Goal: Task Accomplishment & Management: Use online tool/utility

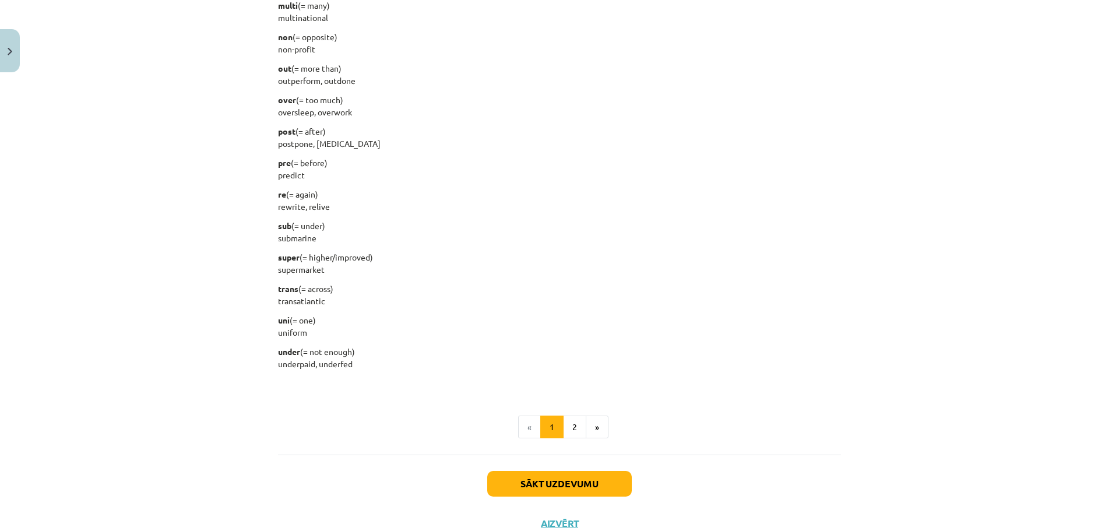
scroll to position [1371, 0]
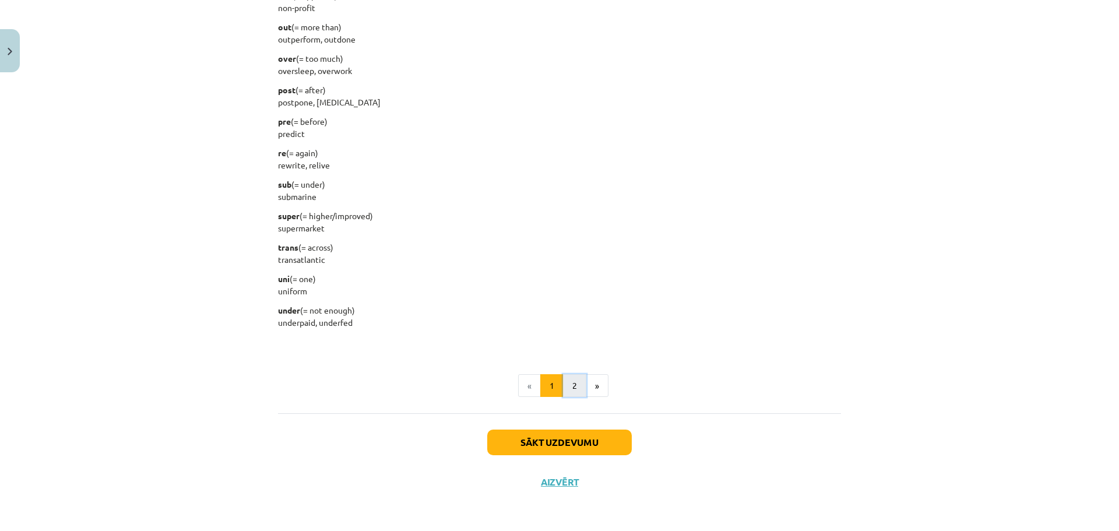
click at [572, 387] on button "2" at bounding box center [574, 385] width 23 height 23
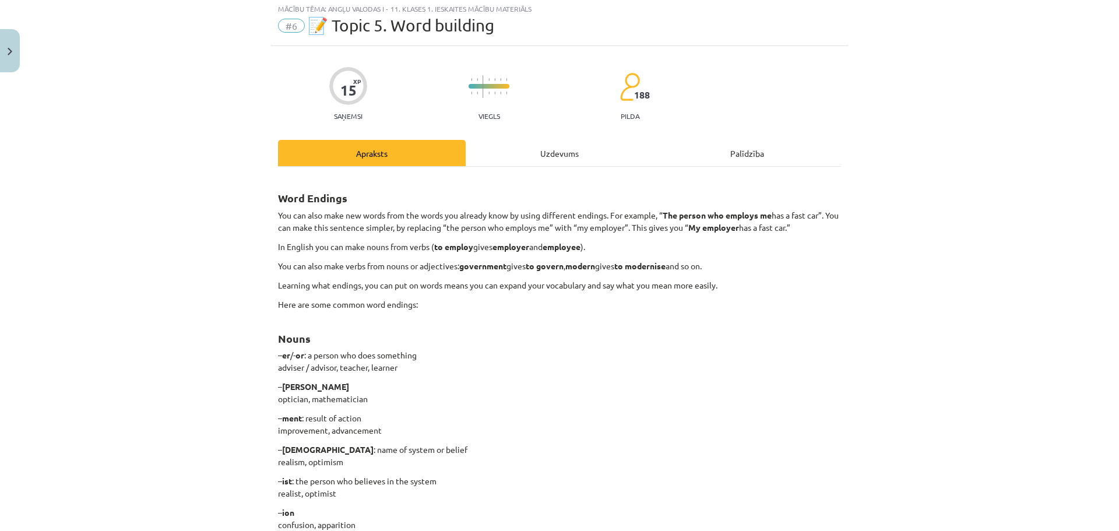
scroll to position [156, 0]
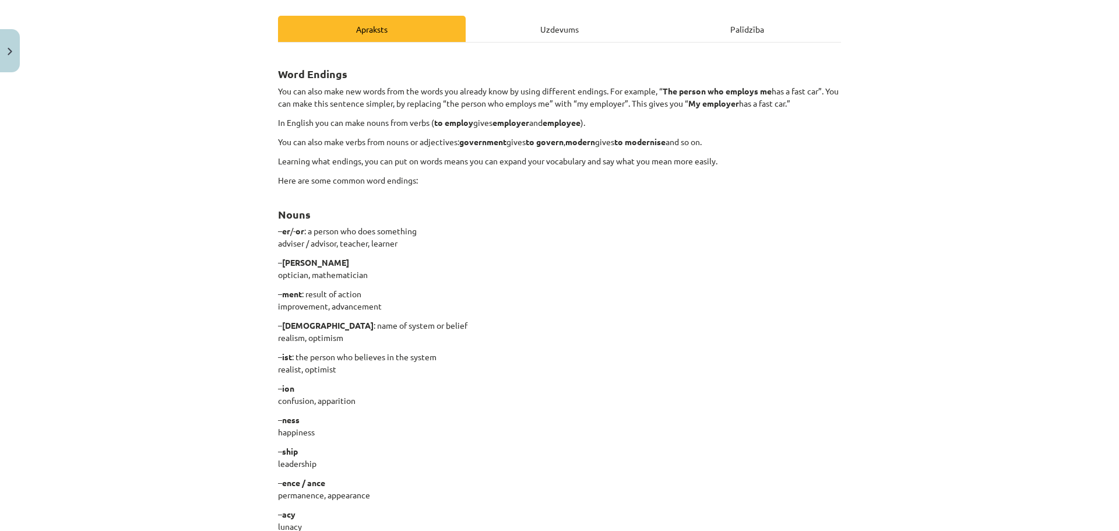
drag, startPoint x: 373, startPoint y: 72, endPoint x: 373, endPoint y: 82, distance: 9.9
drag, startPoint x: 373, startPoint y: 82, endPoint x: 269, endPoint y: 282, distance: 225.7
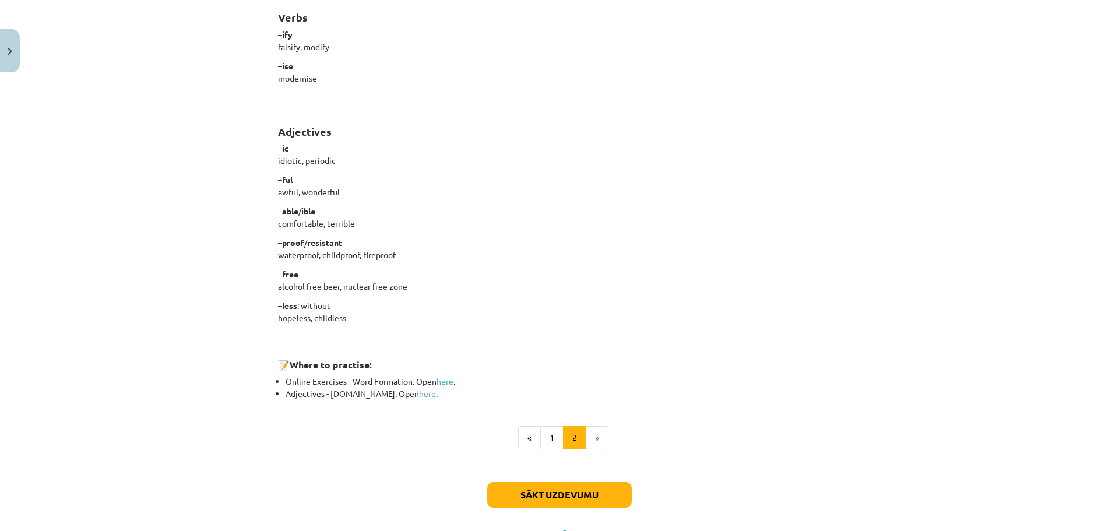
scroll to position [896, 0]
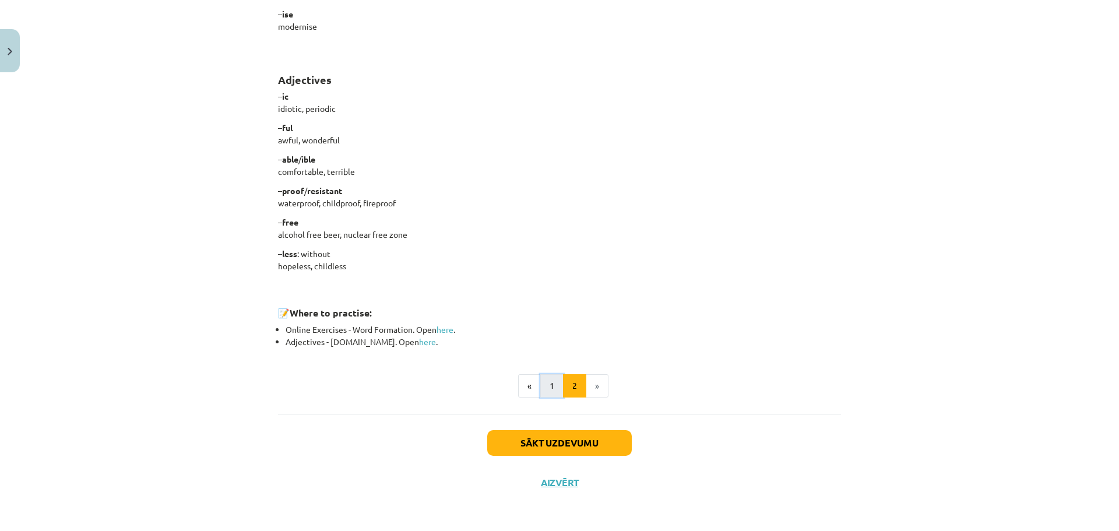
click at [551, 383] on button "1" at bounding box center [551, 385] width 23 height 23
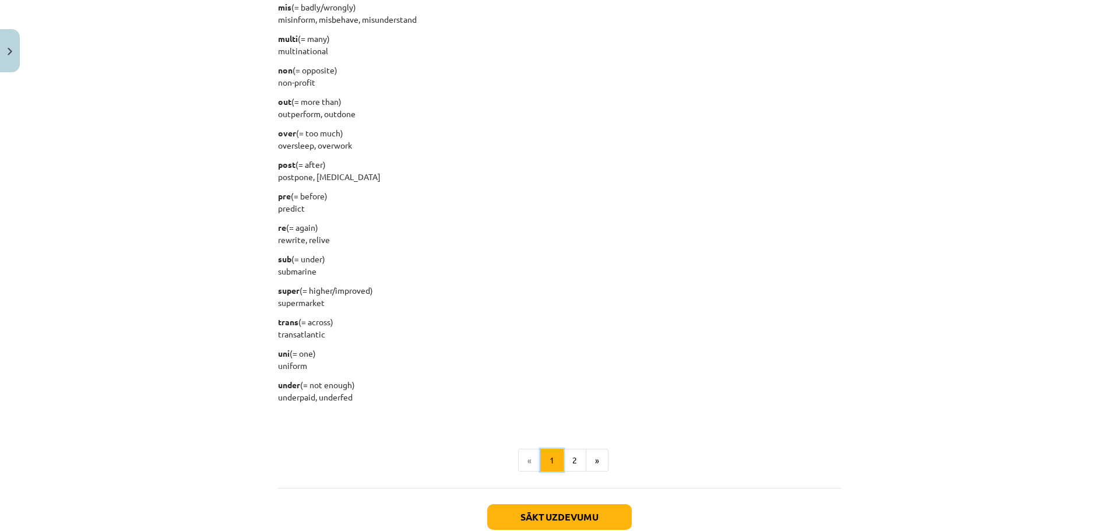
scroll to position [1335, 0]
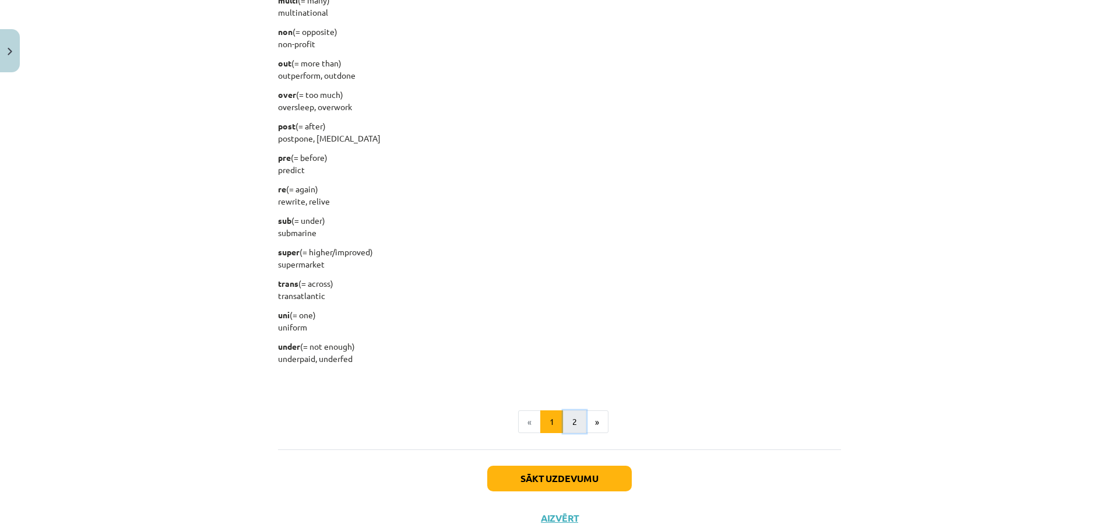
click at [576, 422] on button "2" at bounding box center [574, 421] width 23 height 23
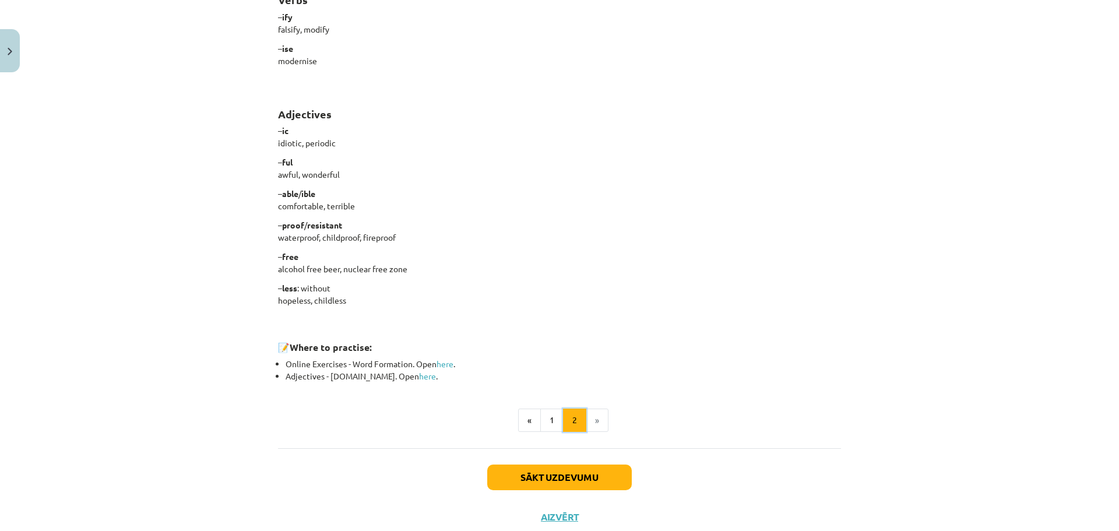
scroll to position [896, 0]
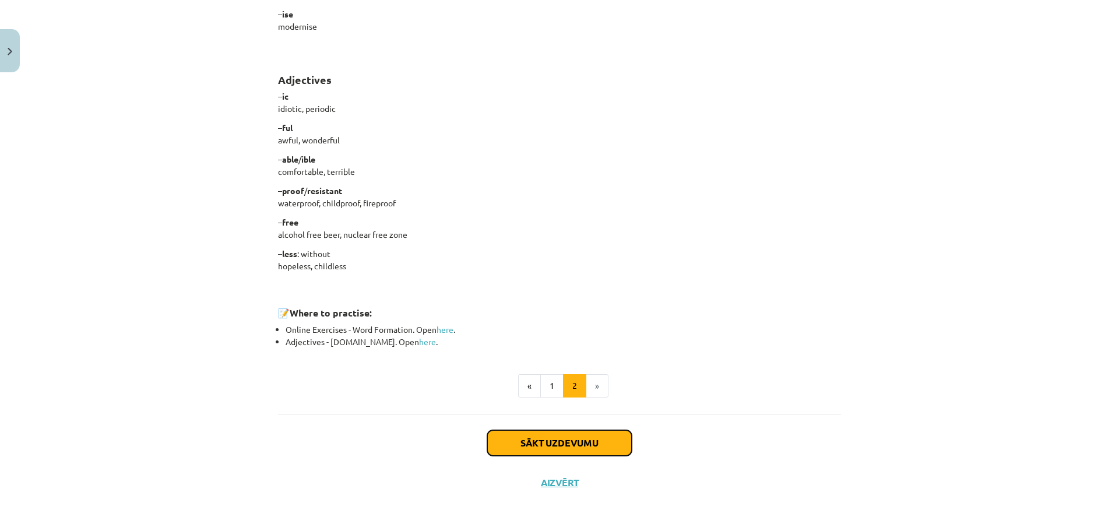
click at [561, 444] on button "Sākt uzdevumu" at bounding box center [559, 443] width 144 height 26
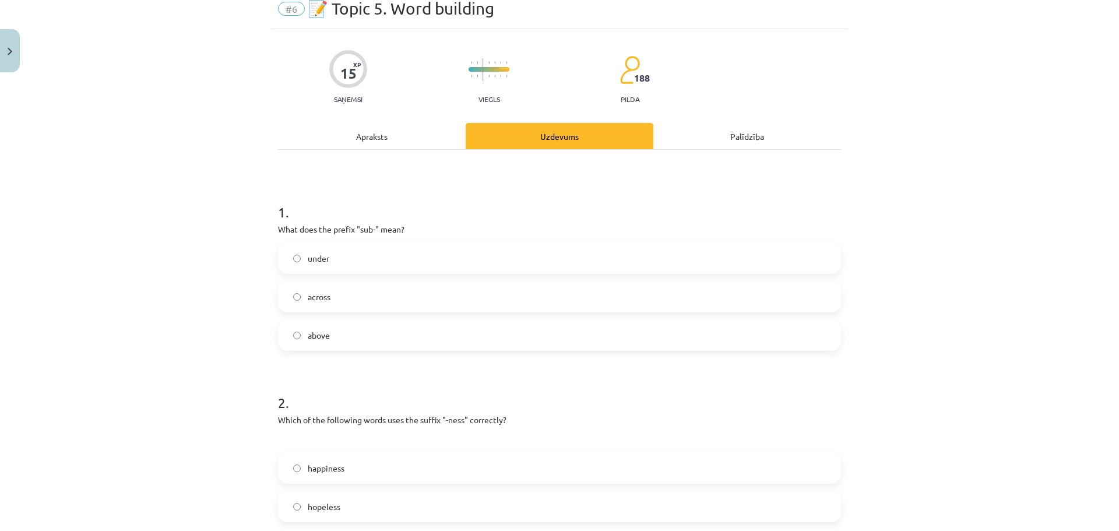
scroll to position [29, 0]
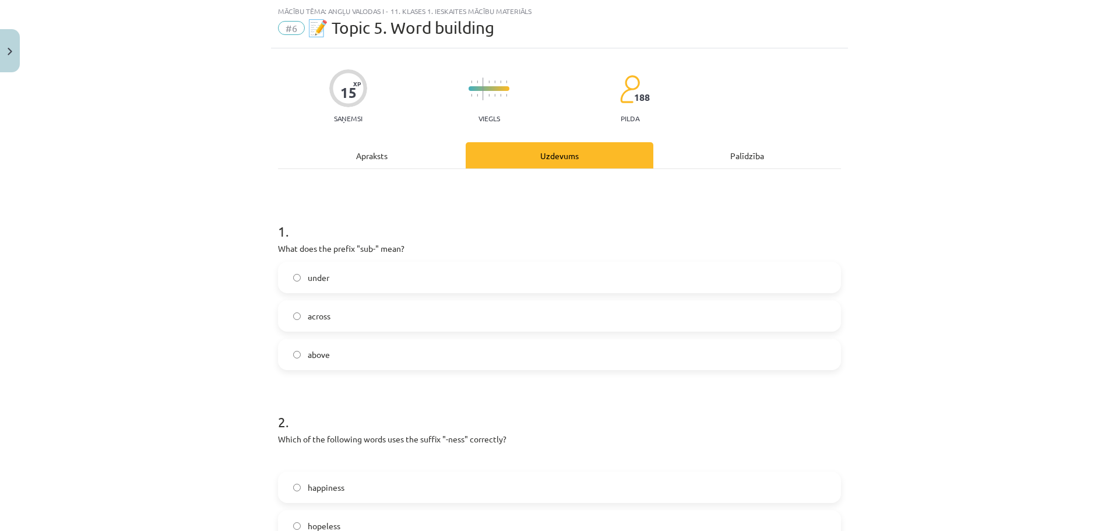
click at [324, 288] on label "under" at bounding box center [559, 277] width 561 height 29
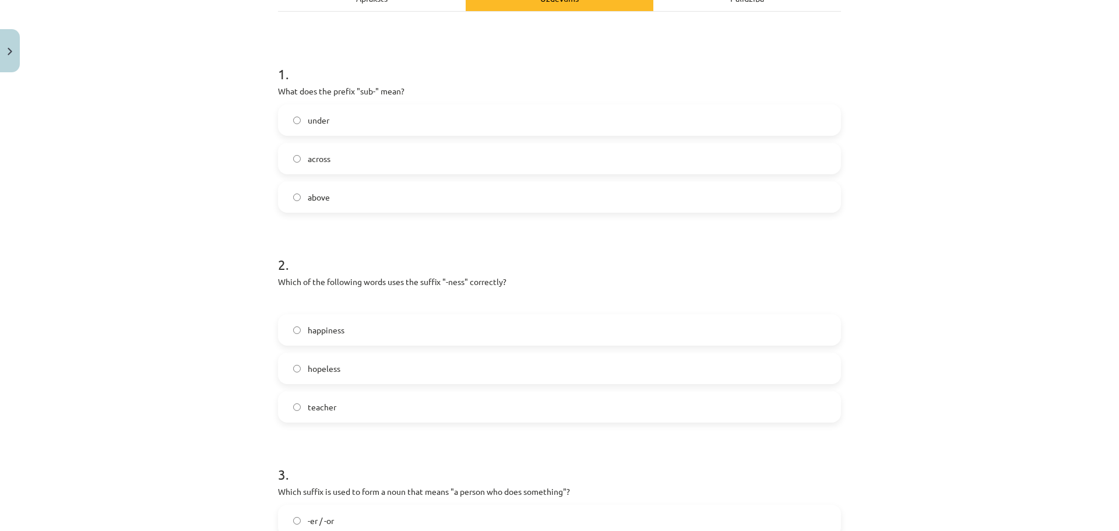
scroll to position [204, 0]
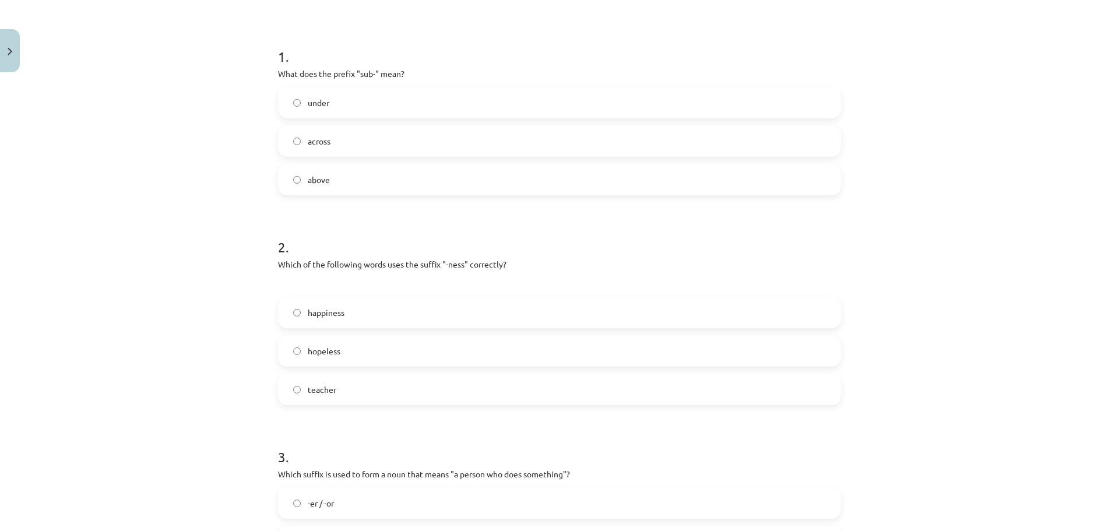
click at [348, 315] on label "happiness" at bounding box center [559, 312] width 561 height 29
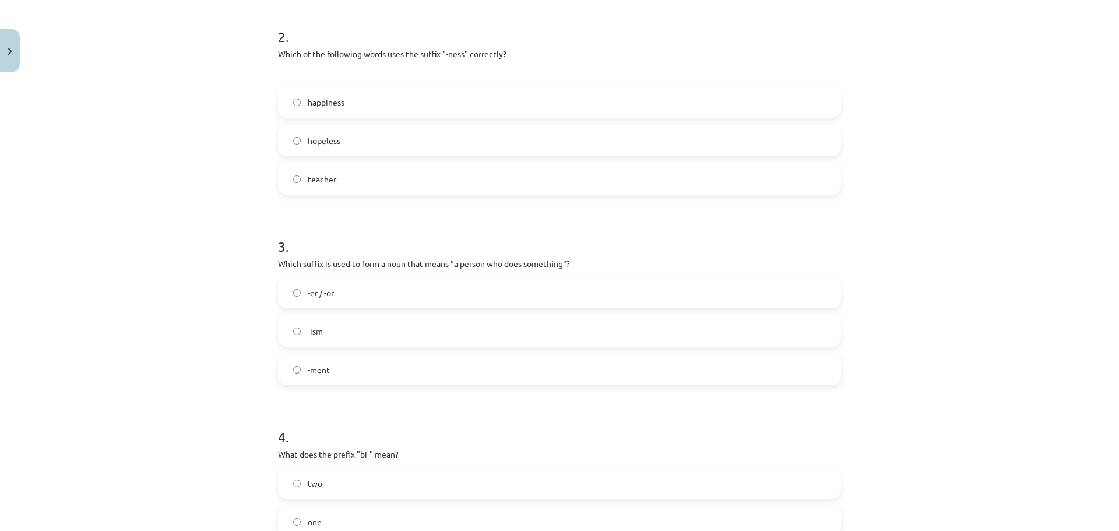
scroll to position [418, 0]
click at [376, 288] on label "-er / -or" at bounding box center [559, 288] width 561 height 29
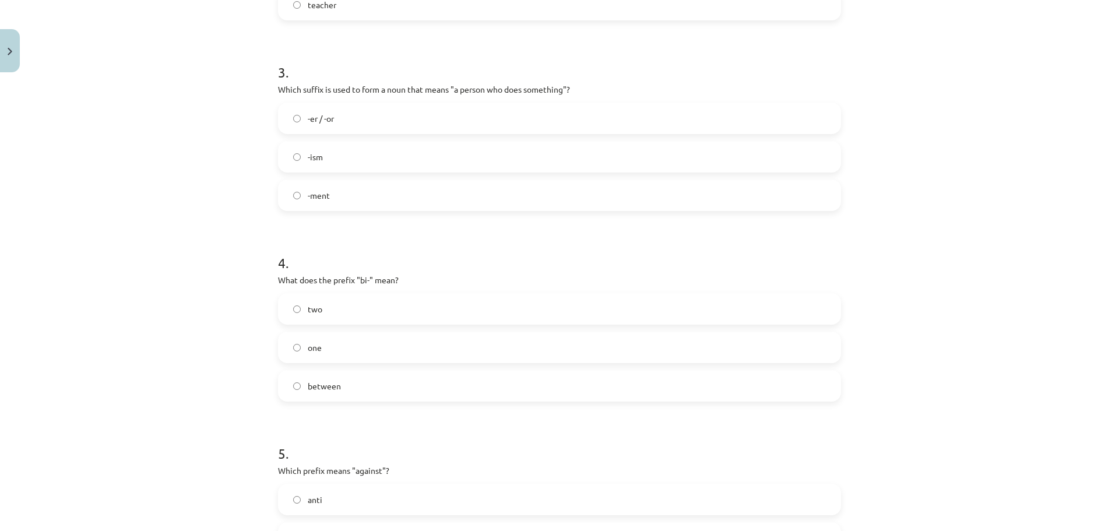
scroll to position [612, 0]
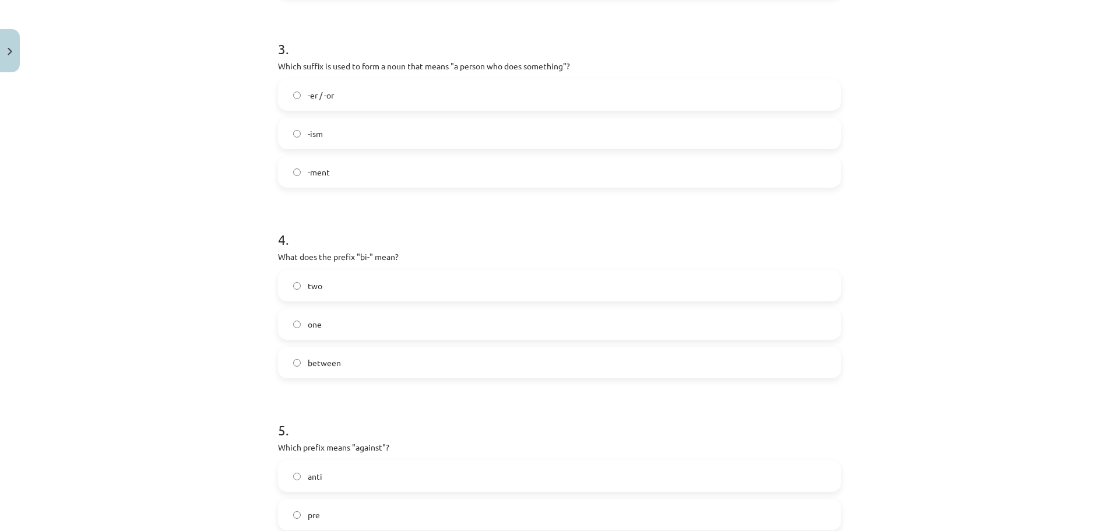
click at [309, 294] on label "two" at bounding box center [559, 285] width 561 height 29
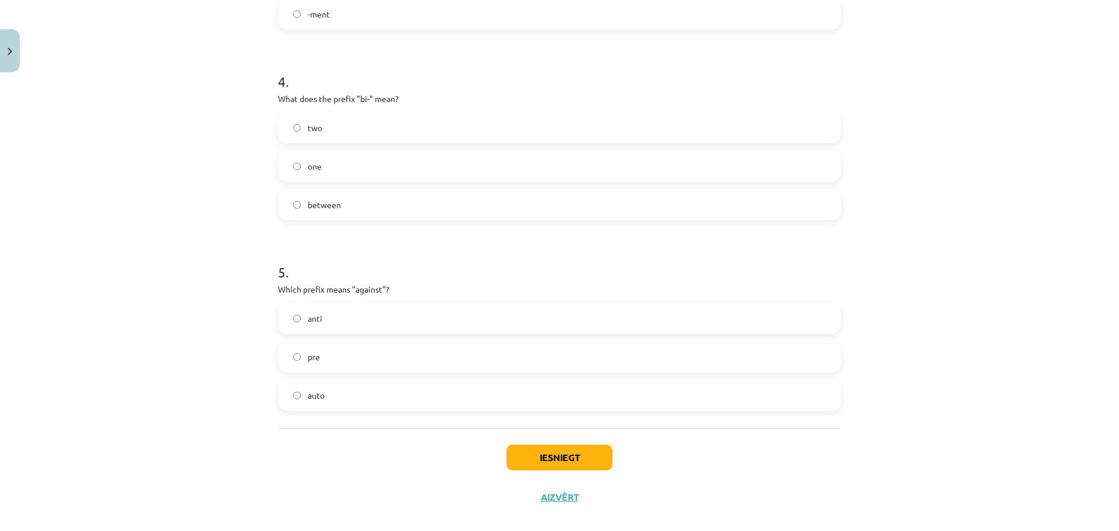
scroll to position [785, 0]
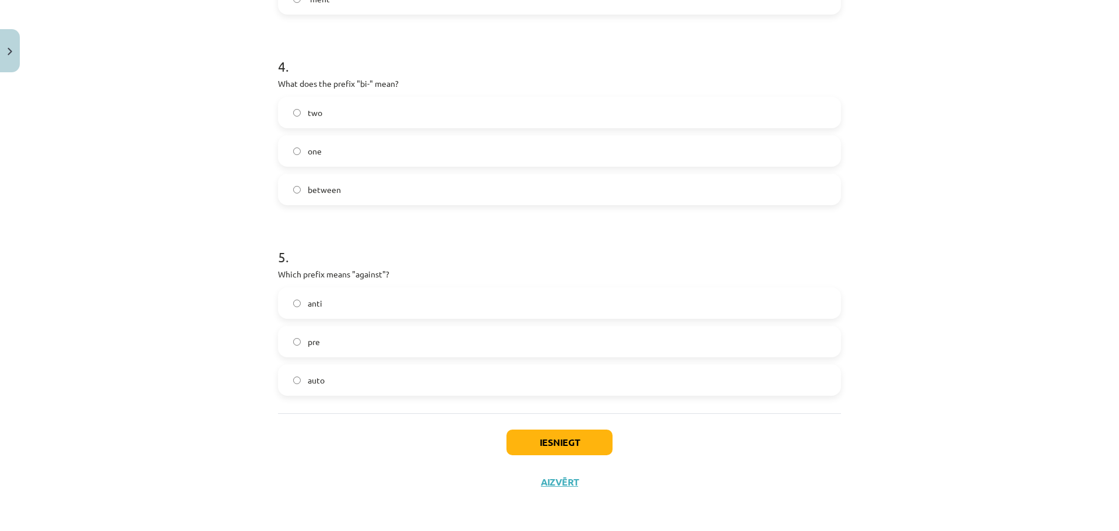
click at [330, 297] on label "anti" at bounding box center [559, 302] width 561 height 29
click at [529, 452] on button "Iesniegt" at bounding box center [559, 442] width 106 height 26
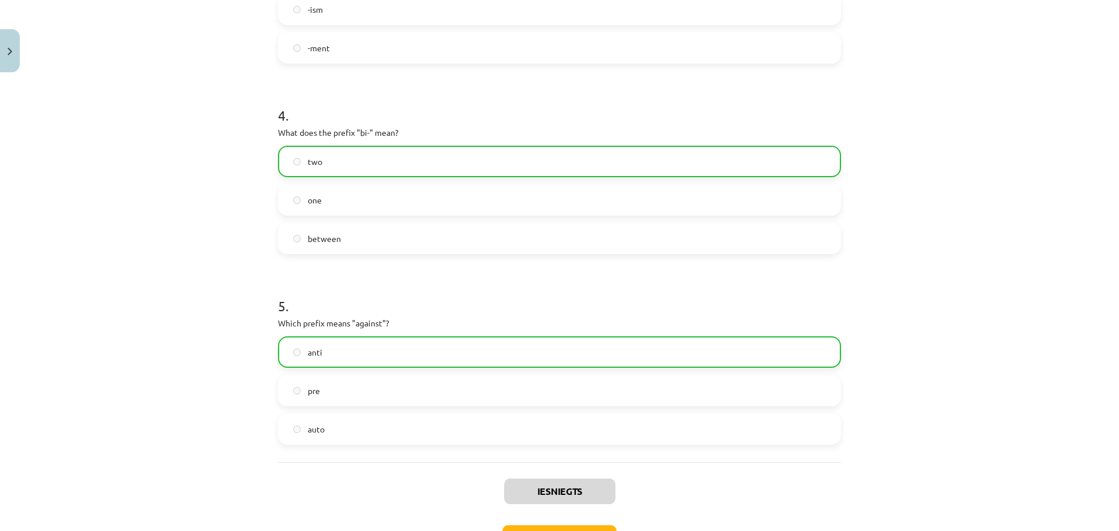
scroll to position [822, 0]
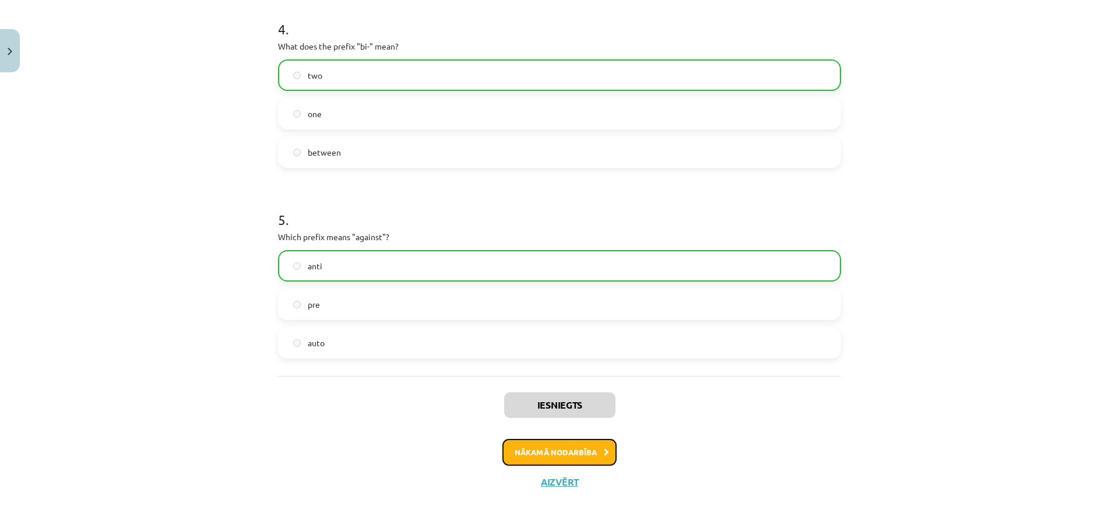
click at [537, 440] on button "Nākamā nodarbība" at bounding box center [559, 452] width 114 height 27
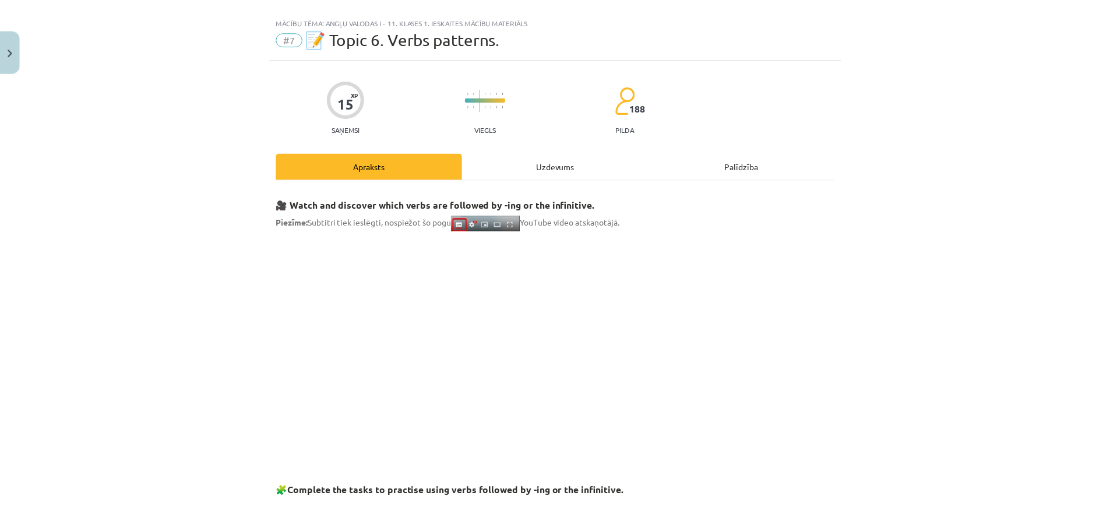
scroll to position [0, 0]
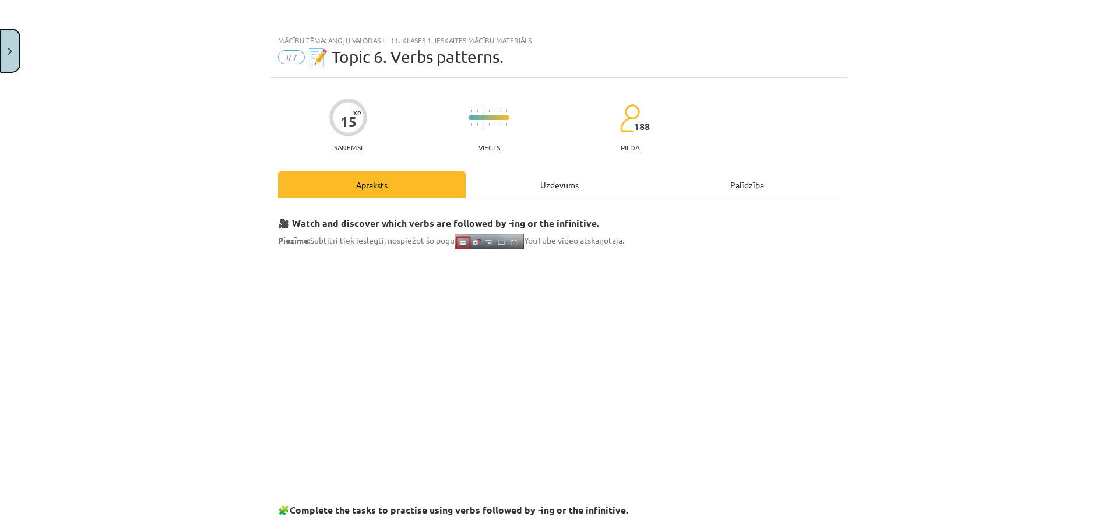
click at [12, 71] on button "Close" at bounding box center [10, 50] width 20 height 43
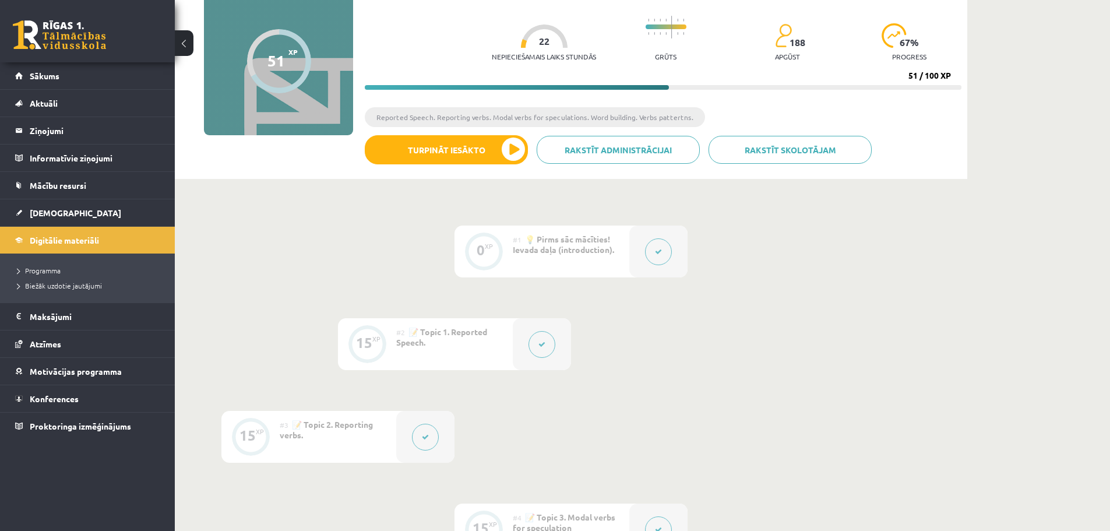
scroll to position [97, 0]
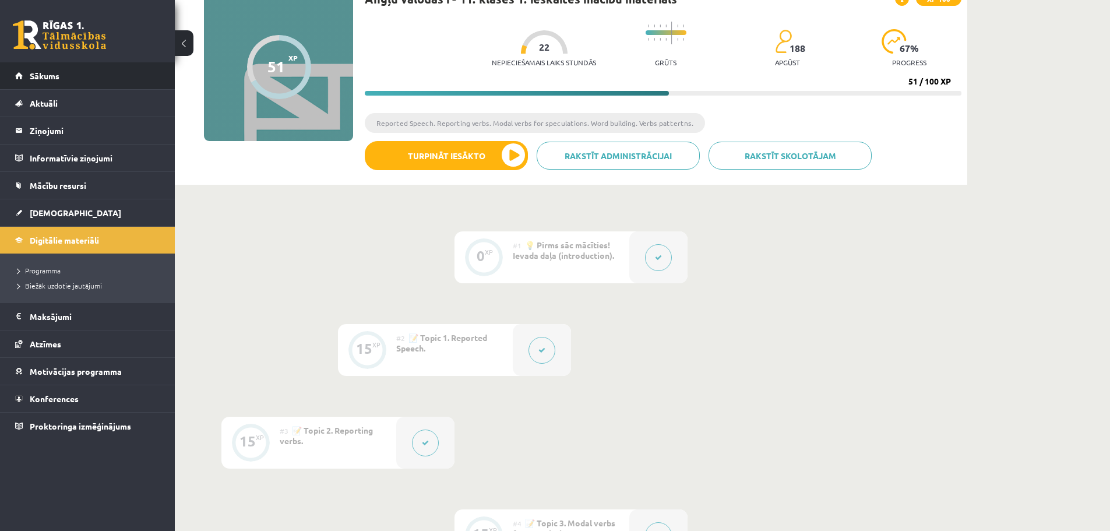
drag, startPoint x: 0, startPoint y: 71, endPoint x: 7, endPoint y: 71, distance: 7.0
click at [0, 71] on li "Sākums" at bounding box center [87, 75] width 175 height 27
click at [17, 74] on link "Sākums" at bounding box center [87, 75] width 145 height 27
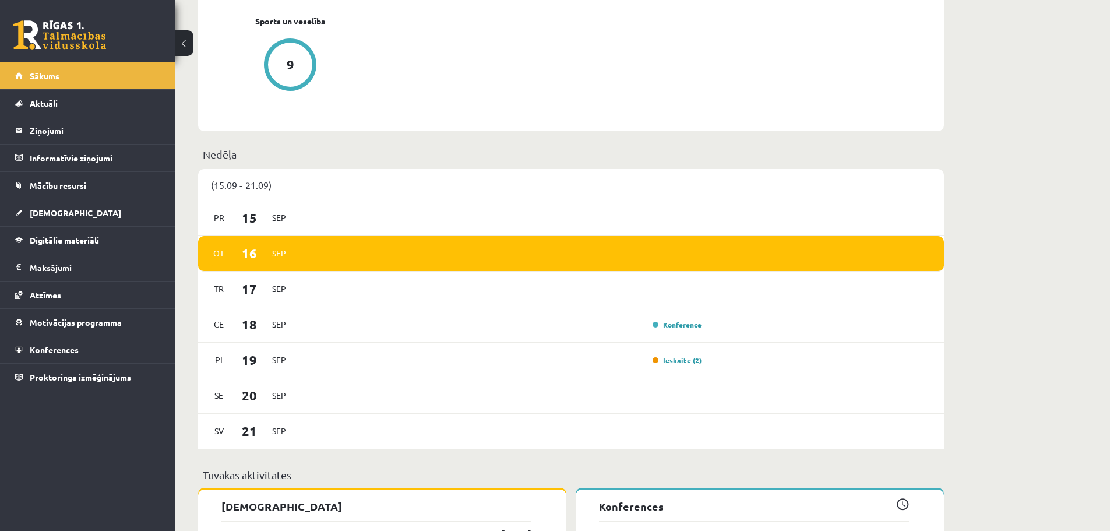
scroll to position [602, 0]
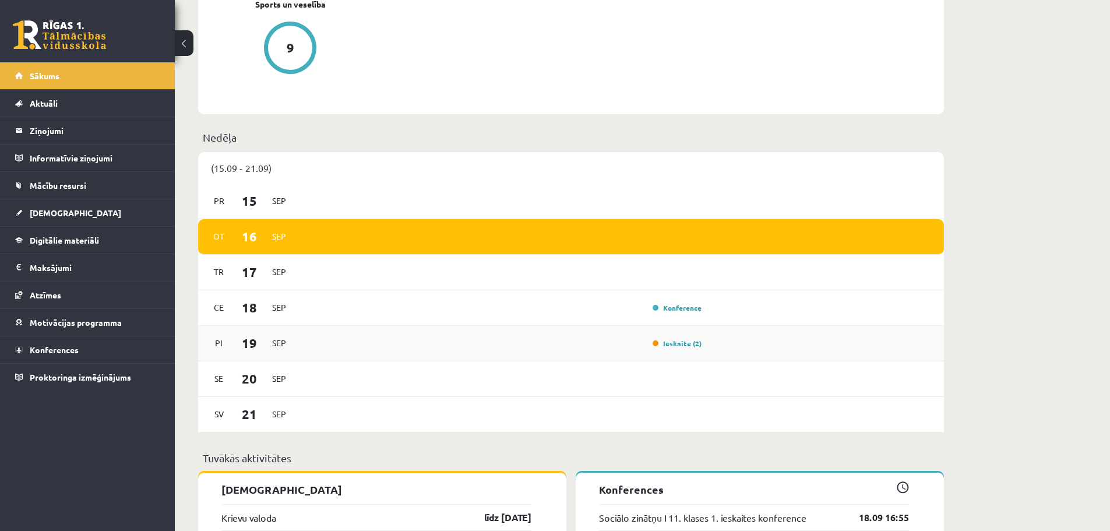
click at [739, 332] on div "Pi 19 Sep Ieskaite (2)" at bounding box center [571, 344] width 746 height 36
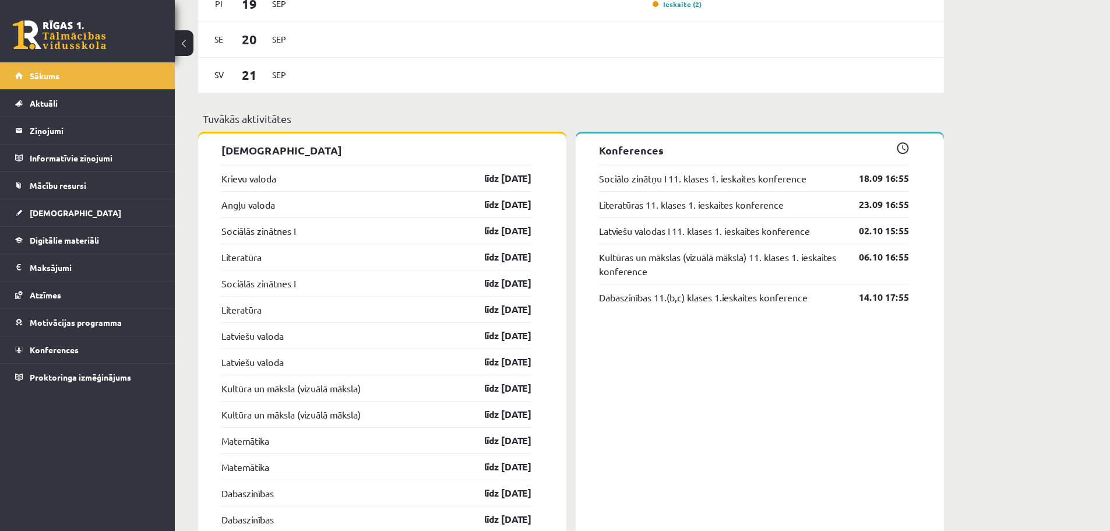
scroll to position [951, 0]
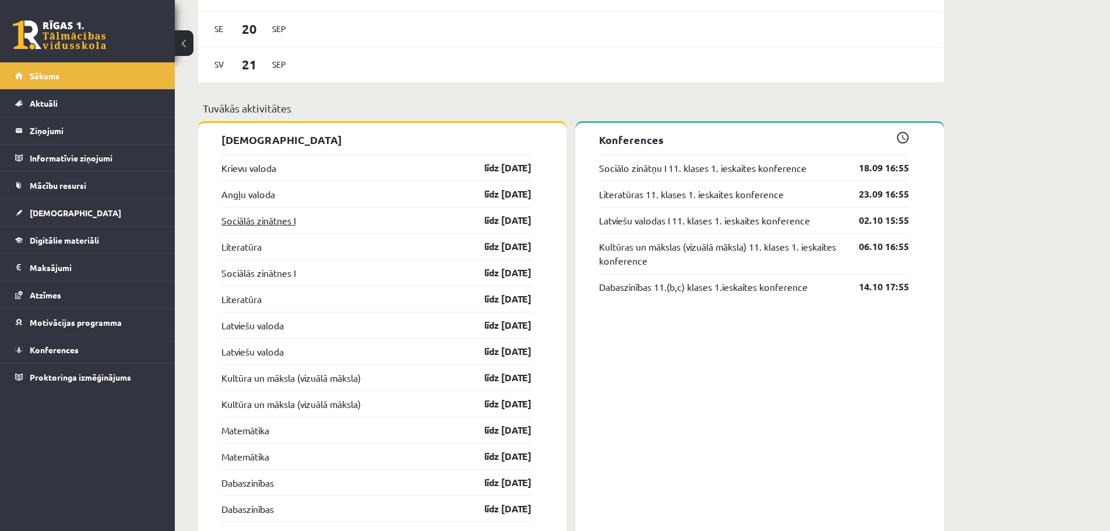
click at [294, 226] on link "Sociālās zinātnes I" at bounding box center [258, 220] width 74 height 14
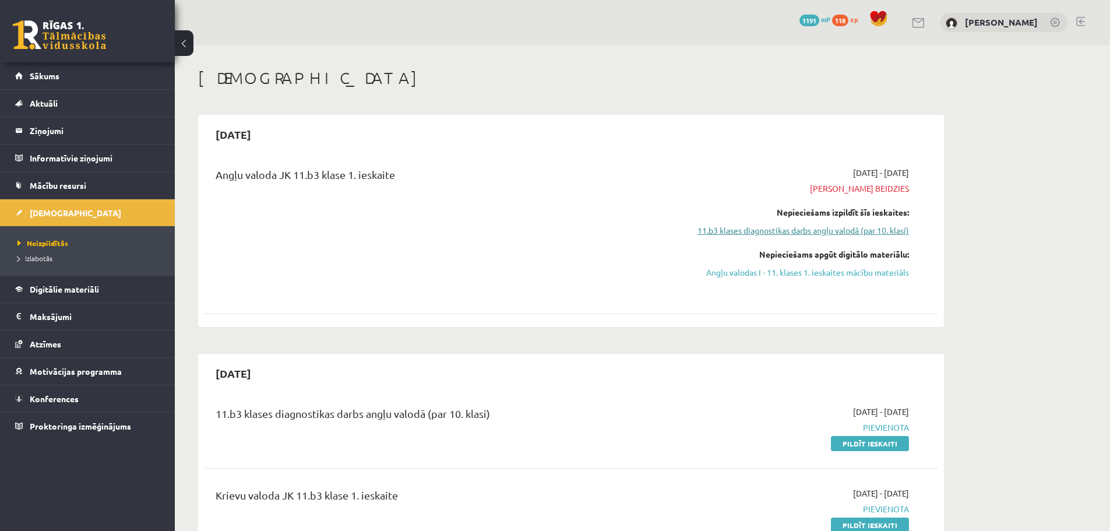
click at [847, 235] on link "11.b3 klases diagnostikas darbs angļu valodā (par 10. klasi)" at bounding box center [799, 230] width 220 height 12
click at [756, 267] on link "Angļu valodas I - 11. klases 1. ieskaites mācību materiāls" at bounding box center [799, 272] width 220 height 12
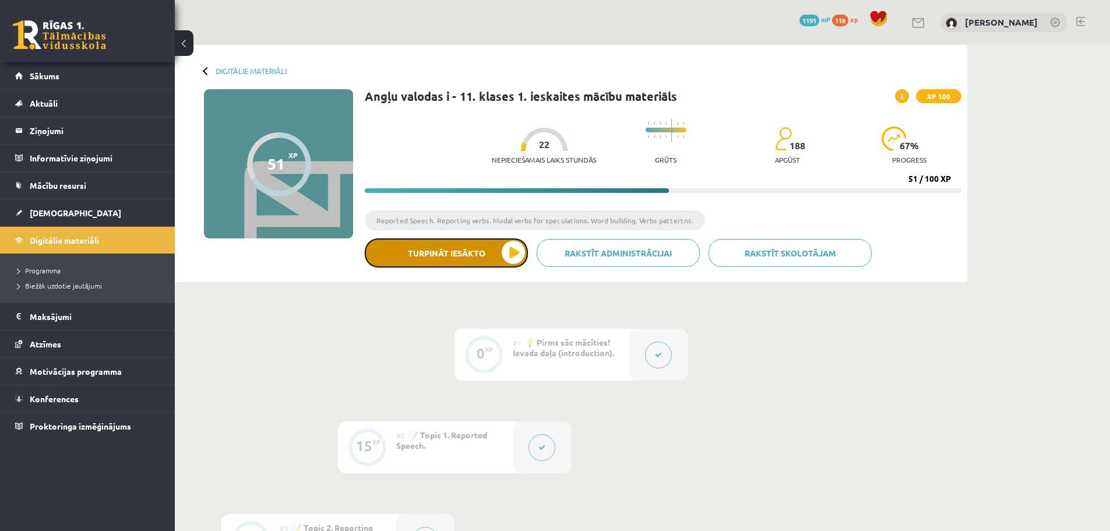
click at [503, 258] on button "Turpināt iesākto" at bounding box center [446, 252] width 163 height 29
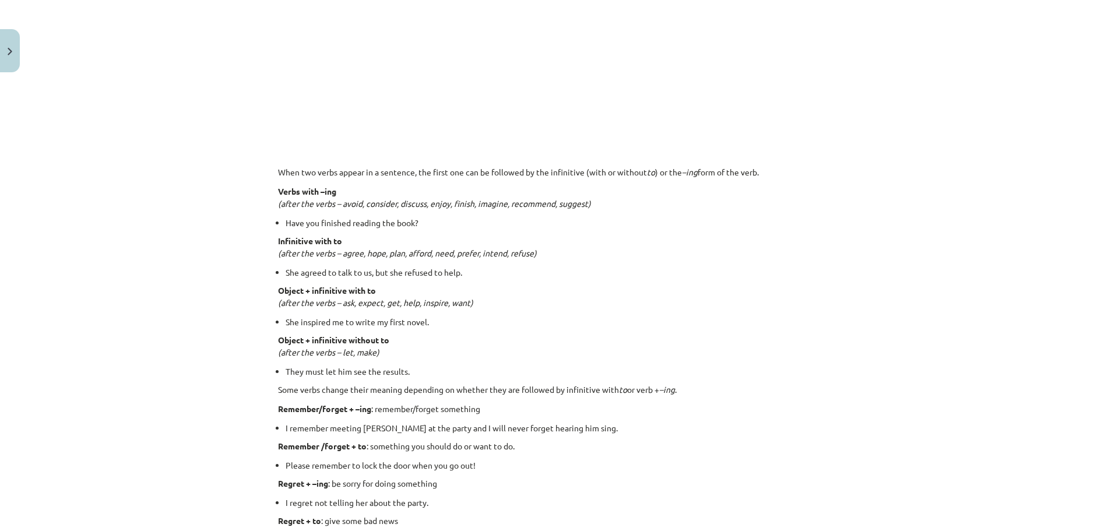
scroll to position [777, 0]
